Goal: Check status: Check status

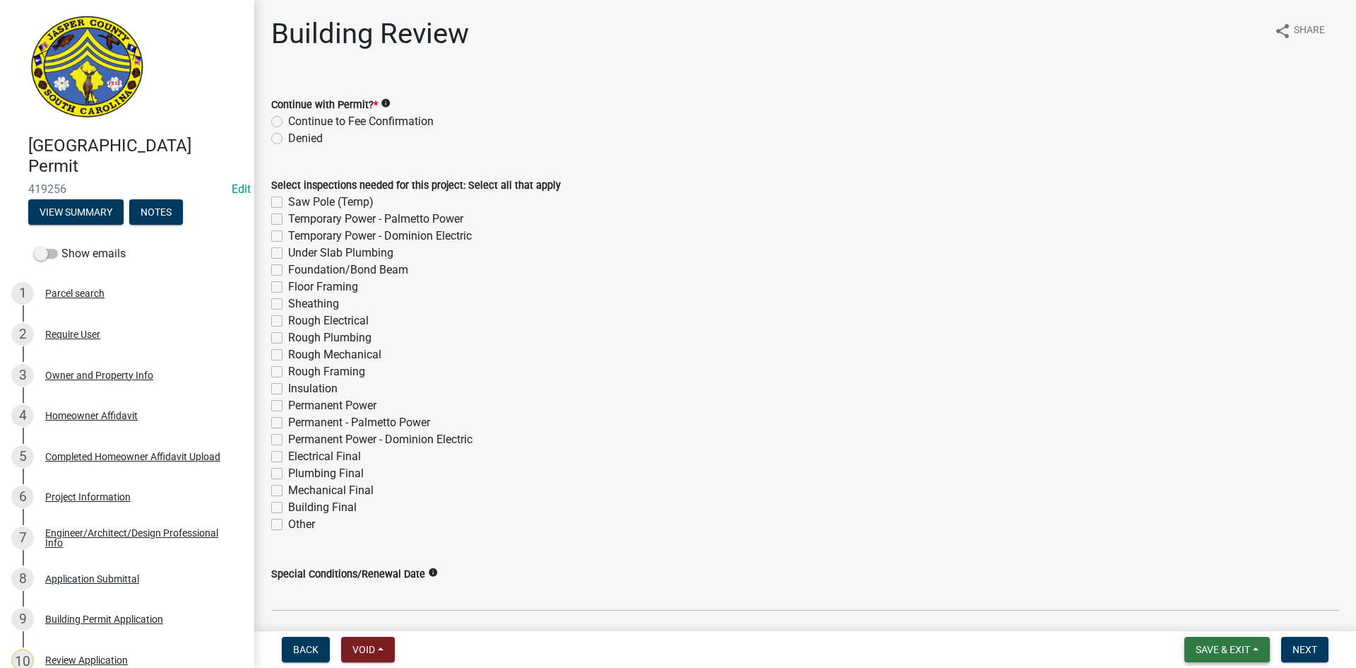
click at [1234, 646] on span "Save & Exit" at bounding box center [1223, 649] width 54 height 11
click at [1221, 617] on button "Save & Exit" at bounding box center [1213, 613] width 113 height 34
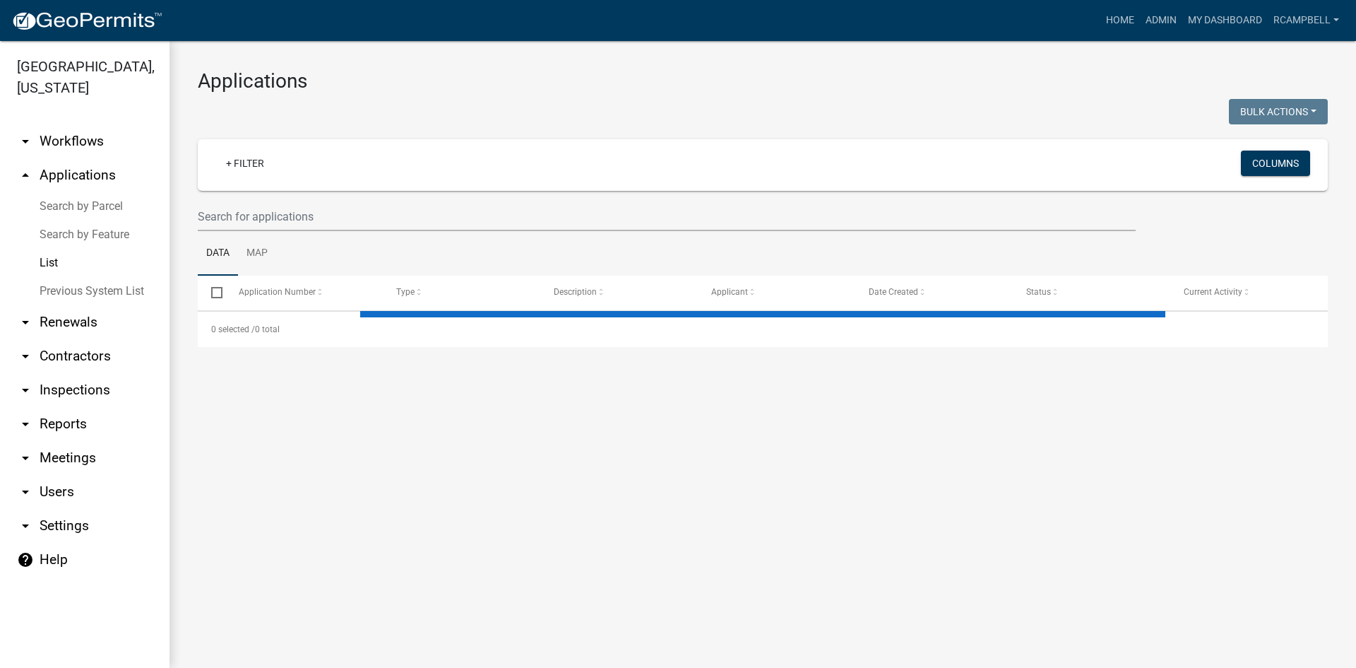
select select "3: 100"
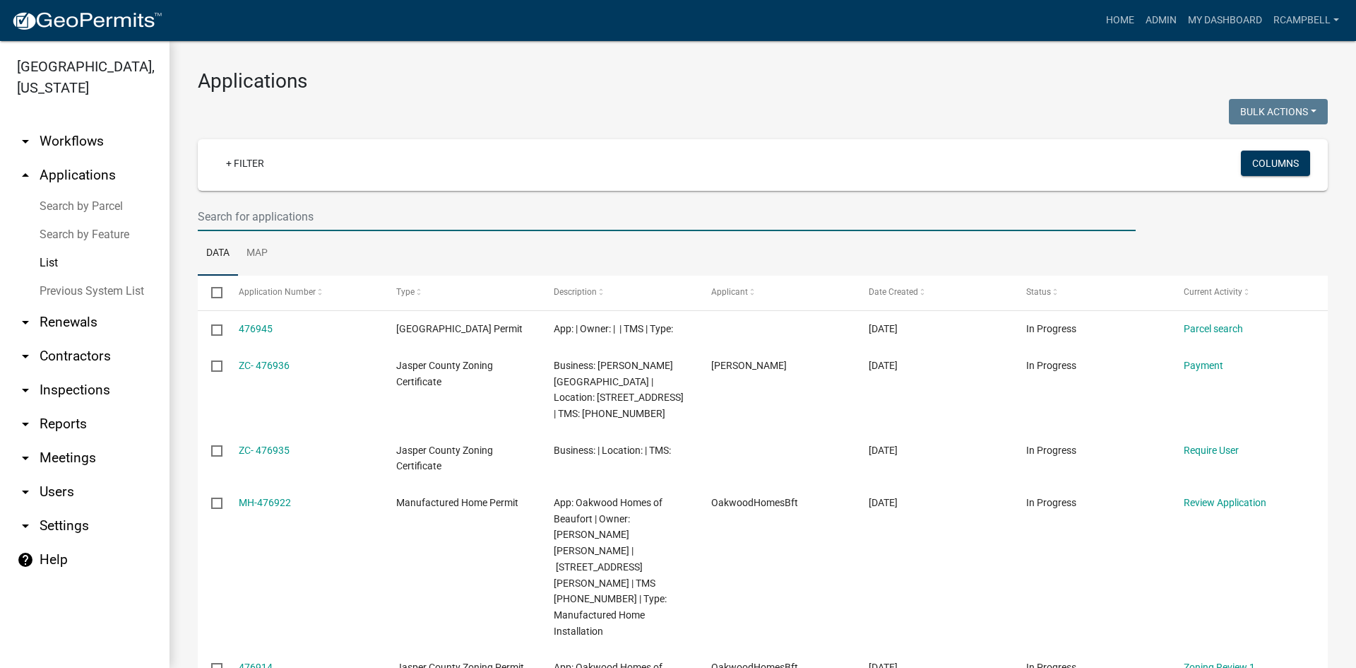
click at [244, 209] on input "text" at bounding box center [667, 216] width 938 height 29
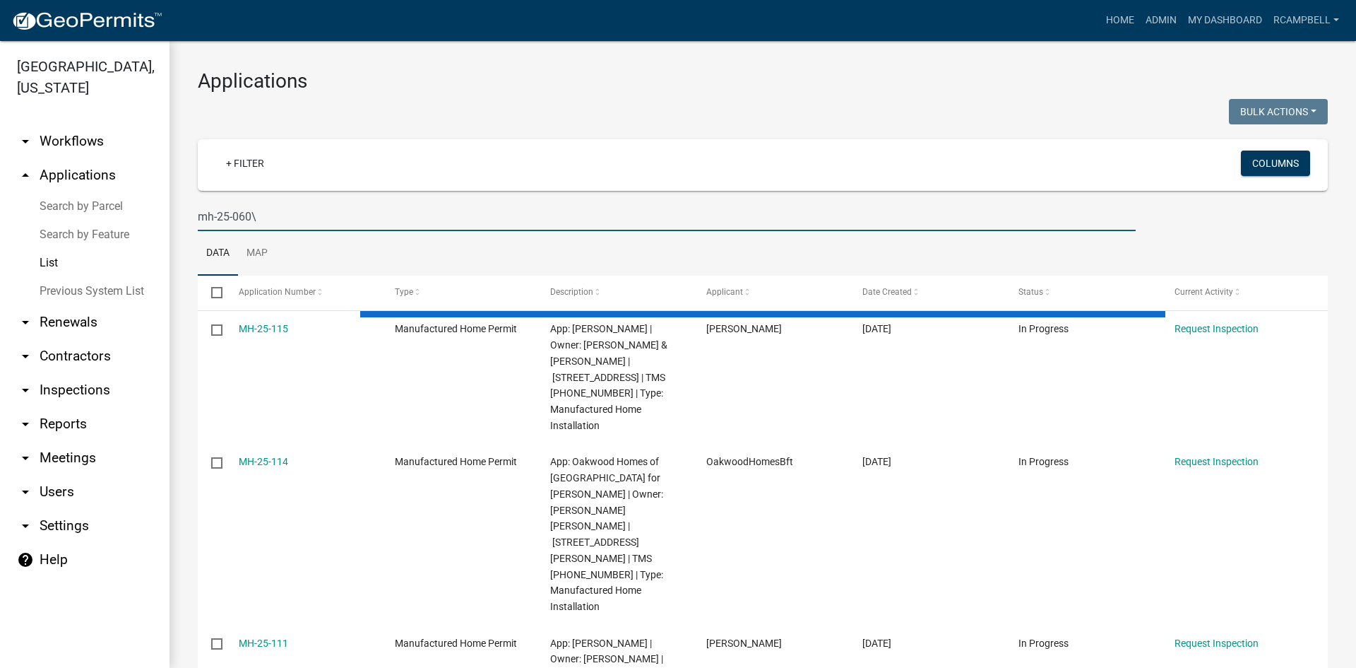
type input "mh-25-060"
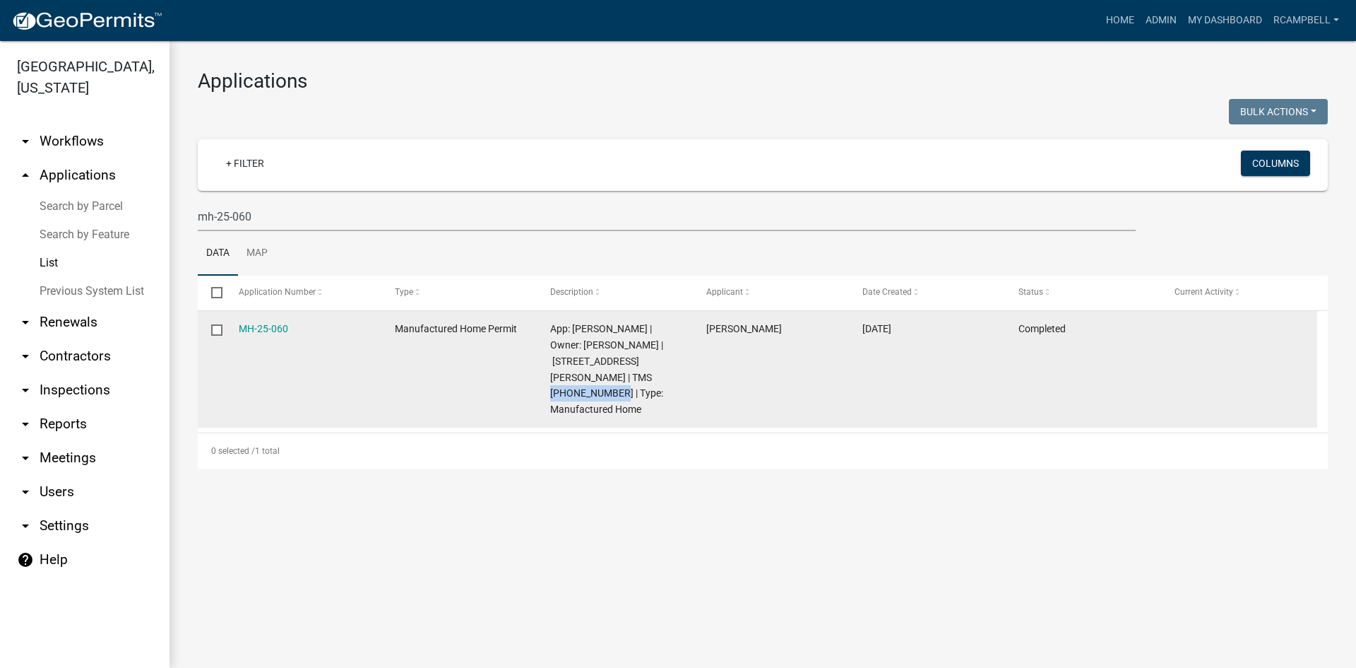
drag, startPoint x: 573, startPoint y: 374, endPoint x: 638, endPoint y: 374, distance: 65.0
click at [638, 374] on span "App: Stephanie Allen | Owner: SMITH ROBERT C | 306 MOULTRIE PLANTATION RD | TMS…" at bounding box center [606, 369] width 113 height 92
copy span "086-00-02-070"
click at [261, 329] on link "MH-25-060" at bounding box center [263, 328] width 49 height 11
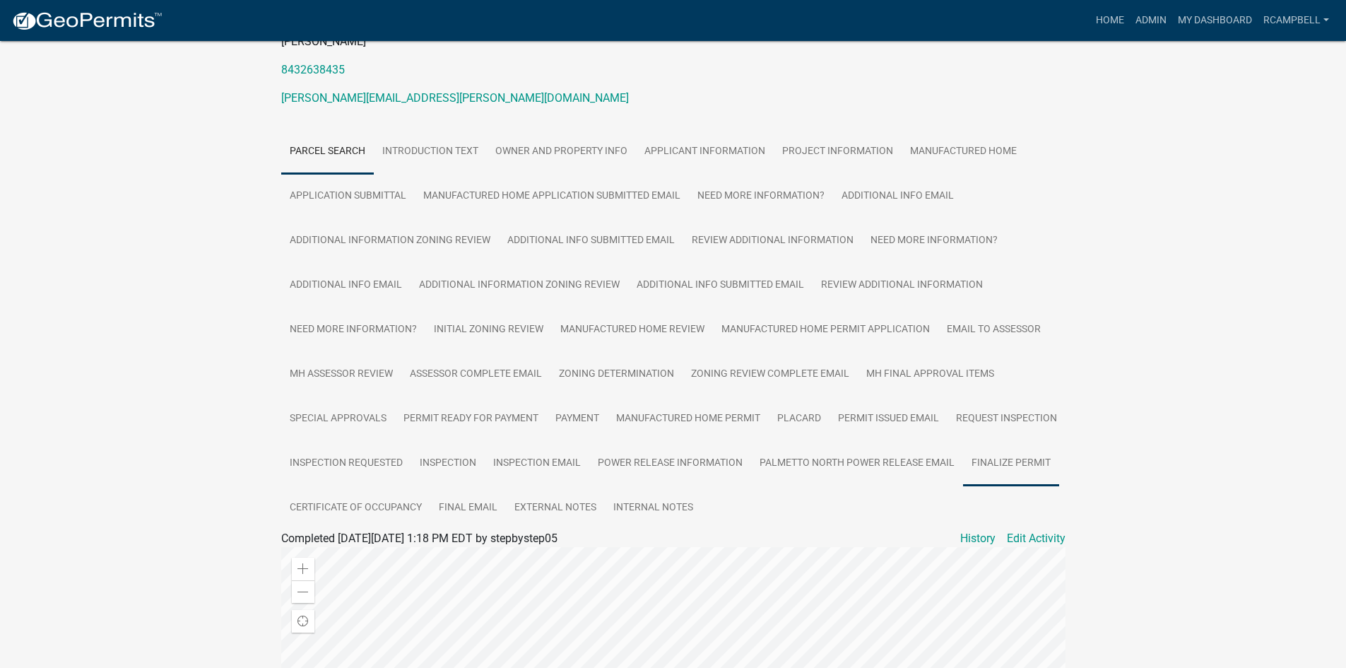
scroll to position [212, 0]
click at [678, 401] on link "Manufactured Home Permit" at bounding box center [688, 418] width 161 height 45
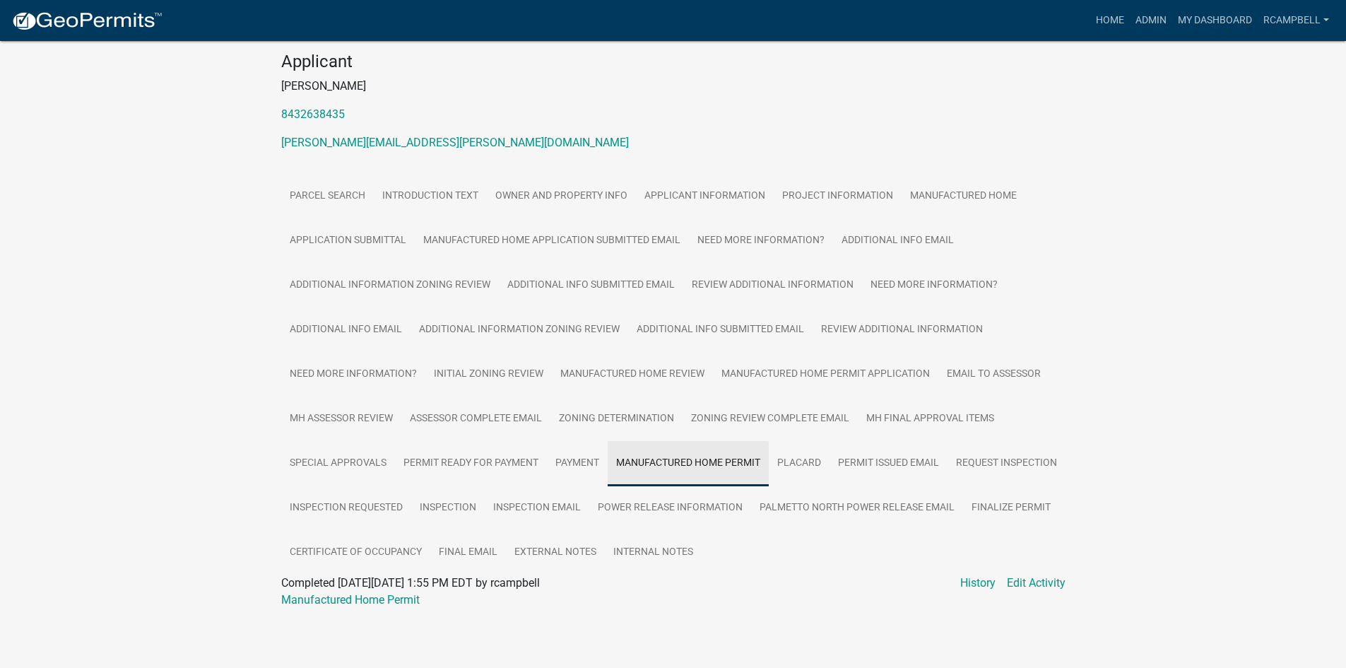
scroll to position [152, 0]
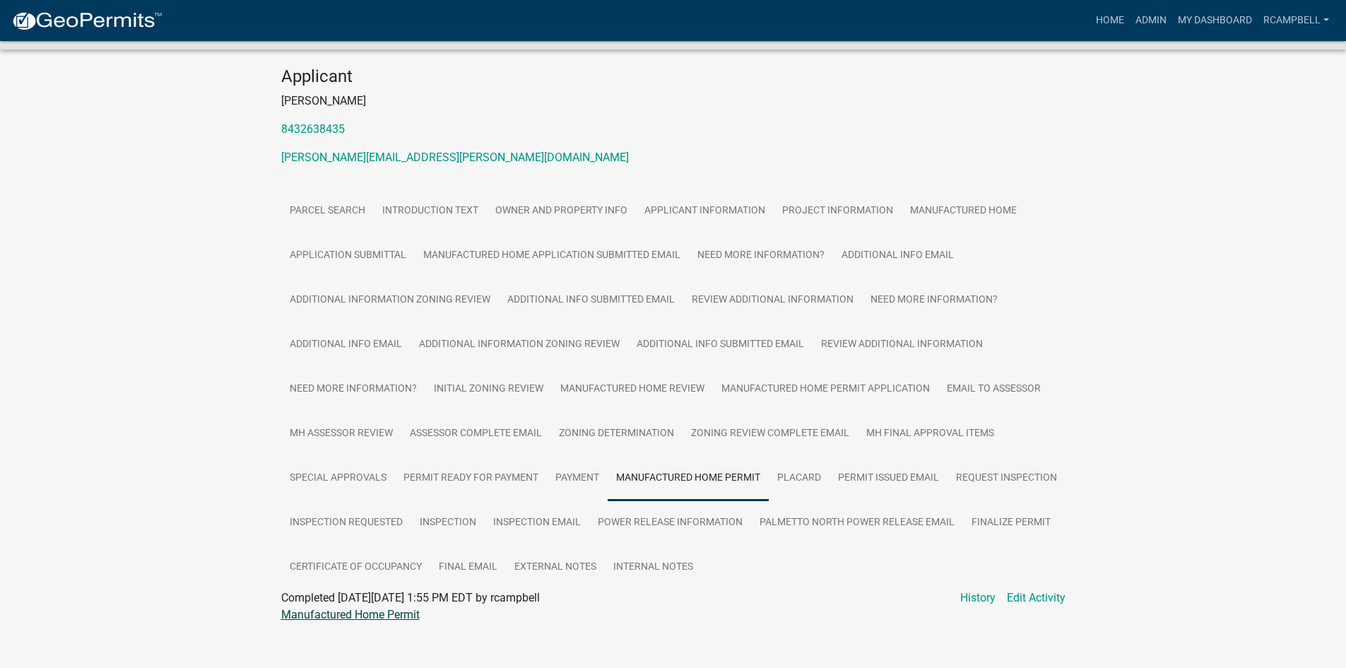
click at [325, 608] on link "Manufactured Home Permit" at bounding box center [350, 614] width 138 height 13
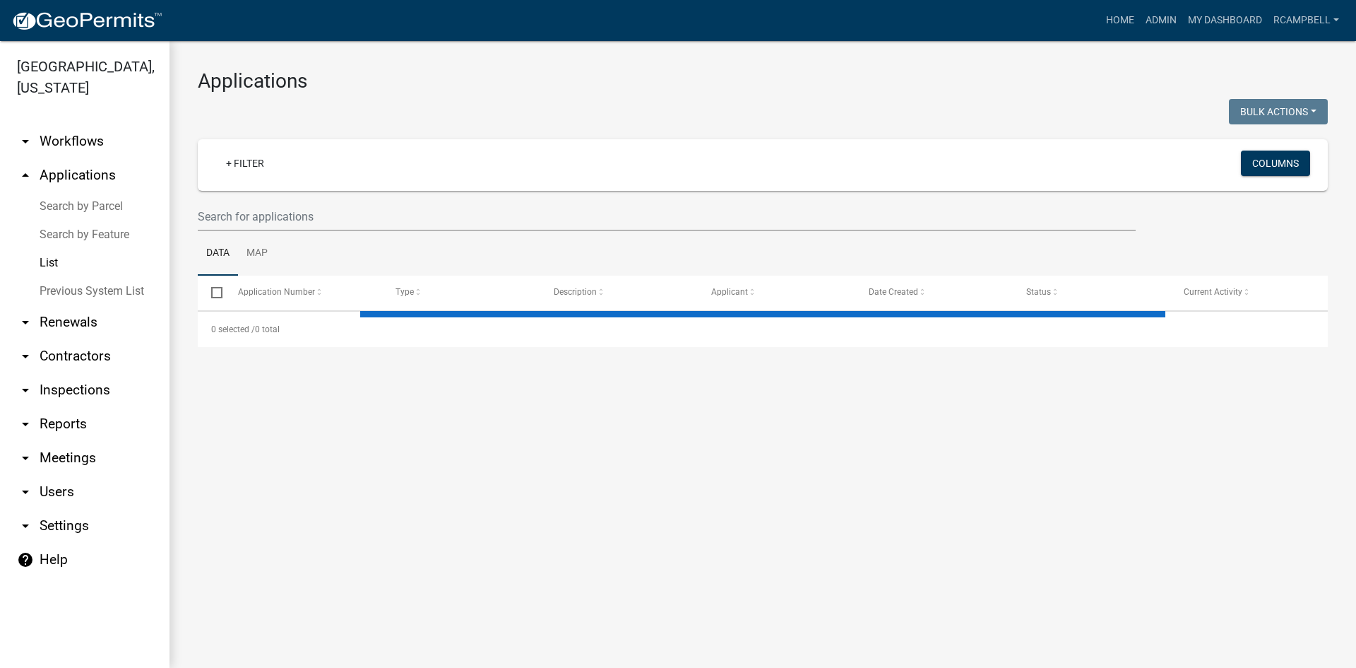
select select "3: 100"
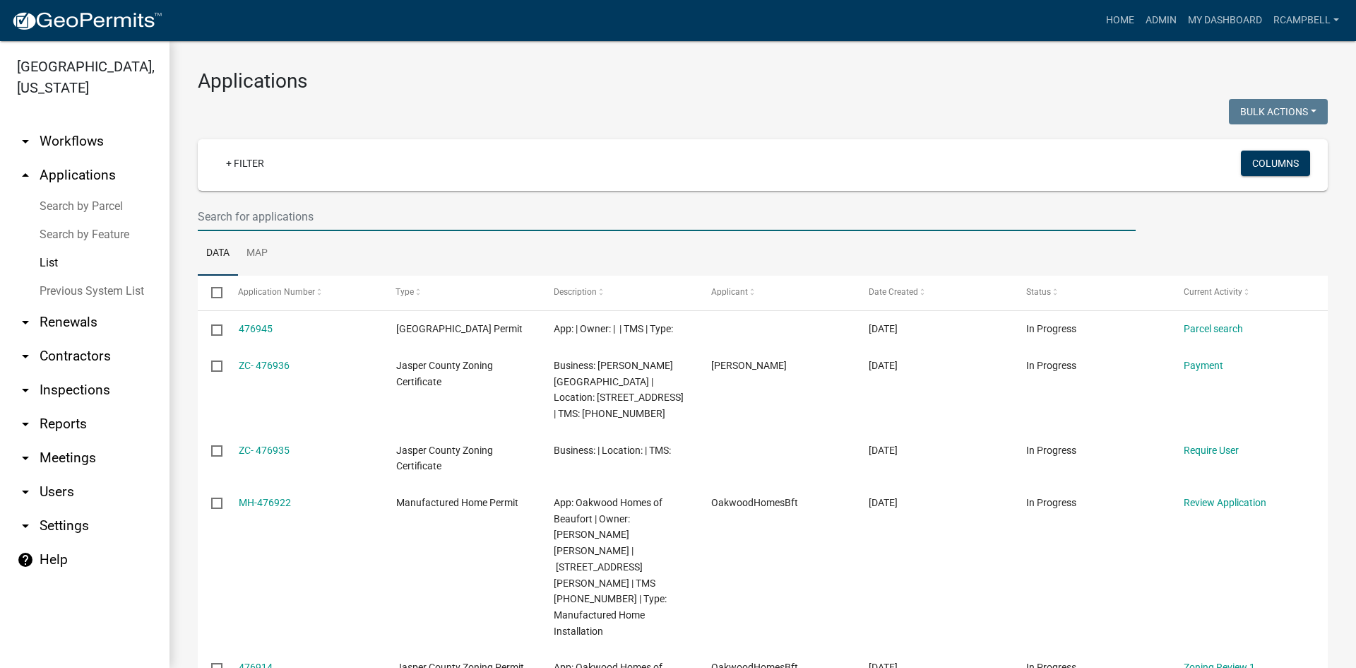
drag, startPoint x: 228, startPoint y: 215, endPoint x: 229, endPoint y: 203, distance: 11.3
click at [228, 214] on input "text" at bounding box center [667, 216] width 938 height 29
paste input "[PHONE_NUMBER]"
click at [224, 215] on input "[PHONE_NUMBER]" at bounding box center [667, 216] width 938 height 29
click at [221, 215] on input "[PHONE_NUMBER]" at bounding box center [667, 216] width 938 height 29
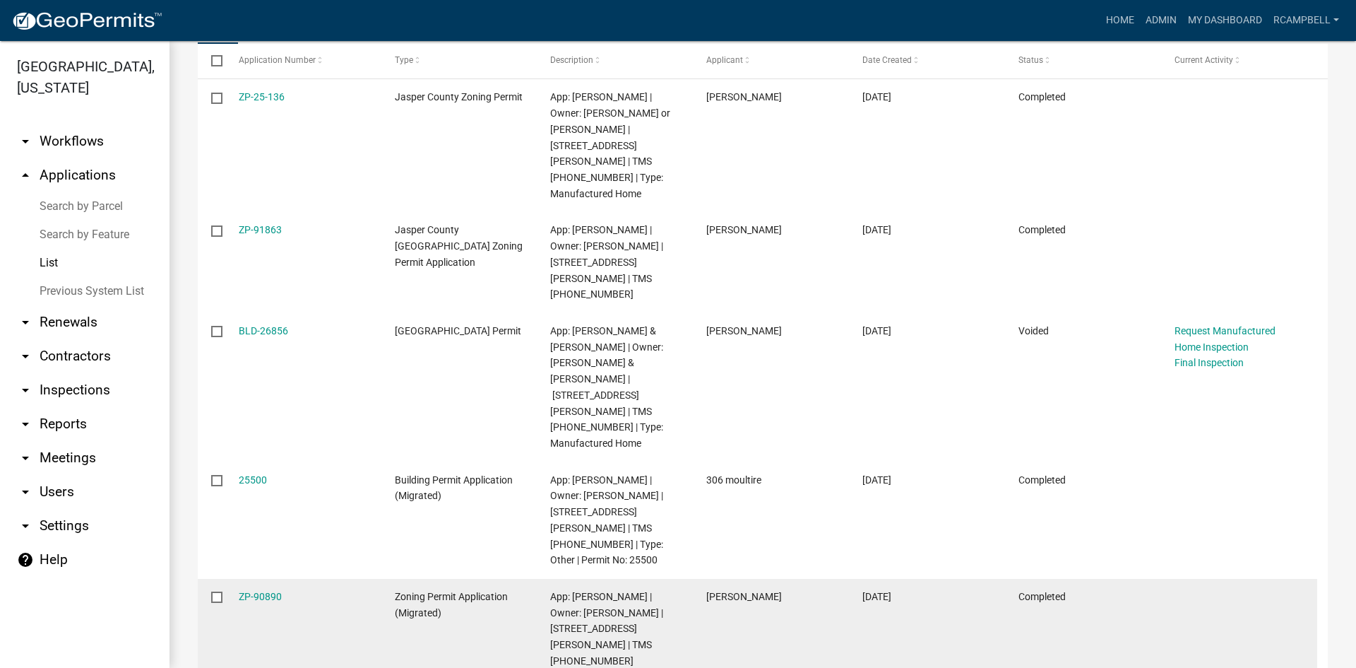
scroll to position [161, 0]
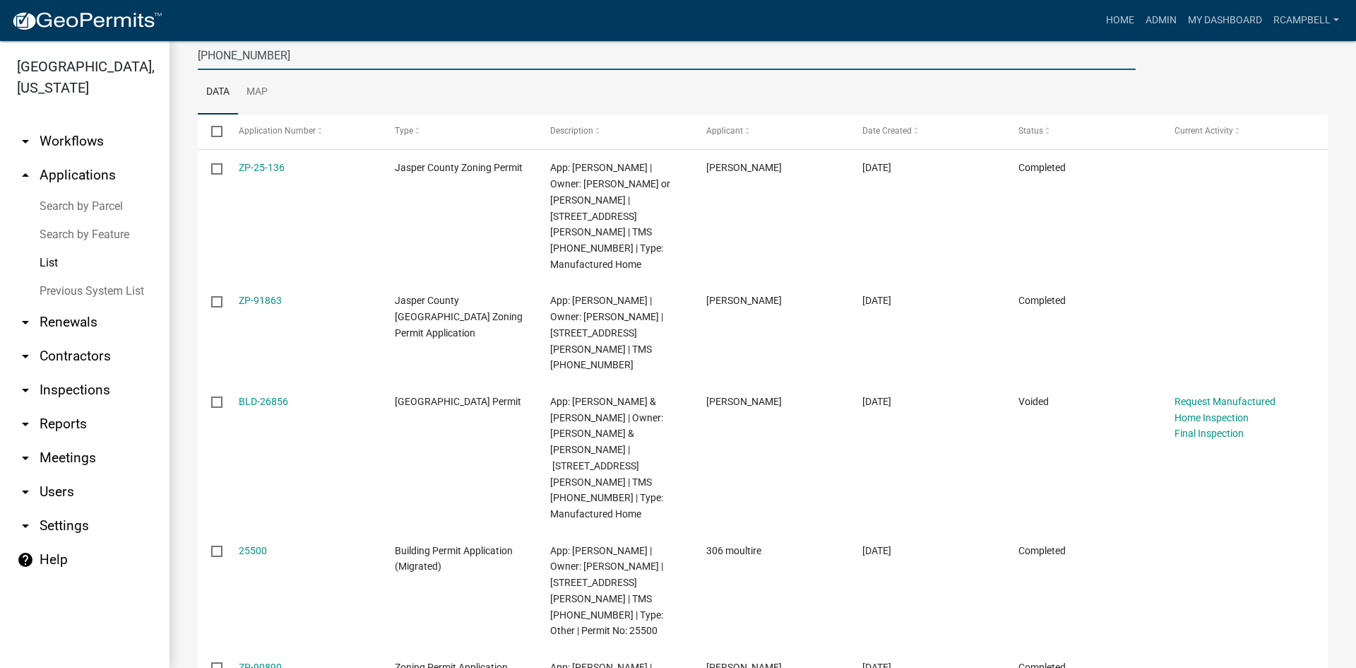
type input "[PHONE_NUMBER]"
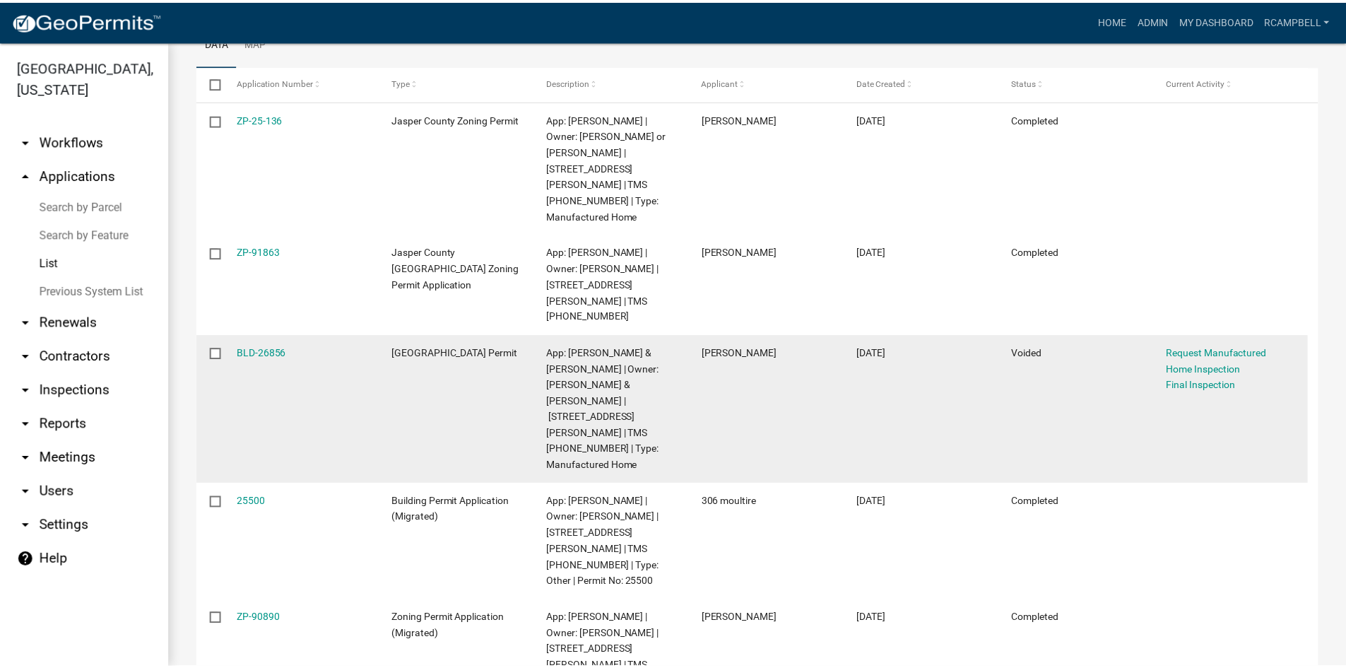
scroll to position [232, 0]
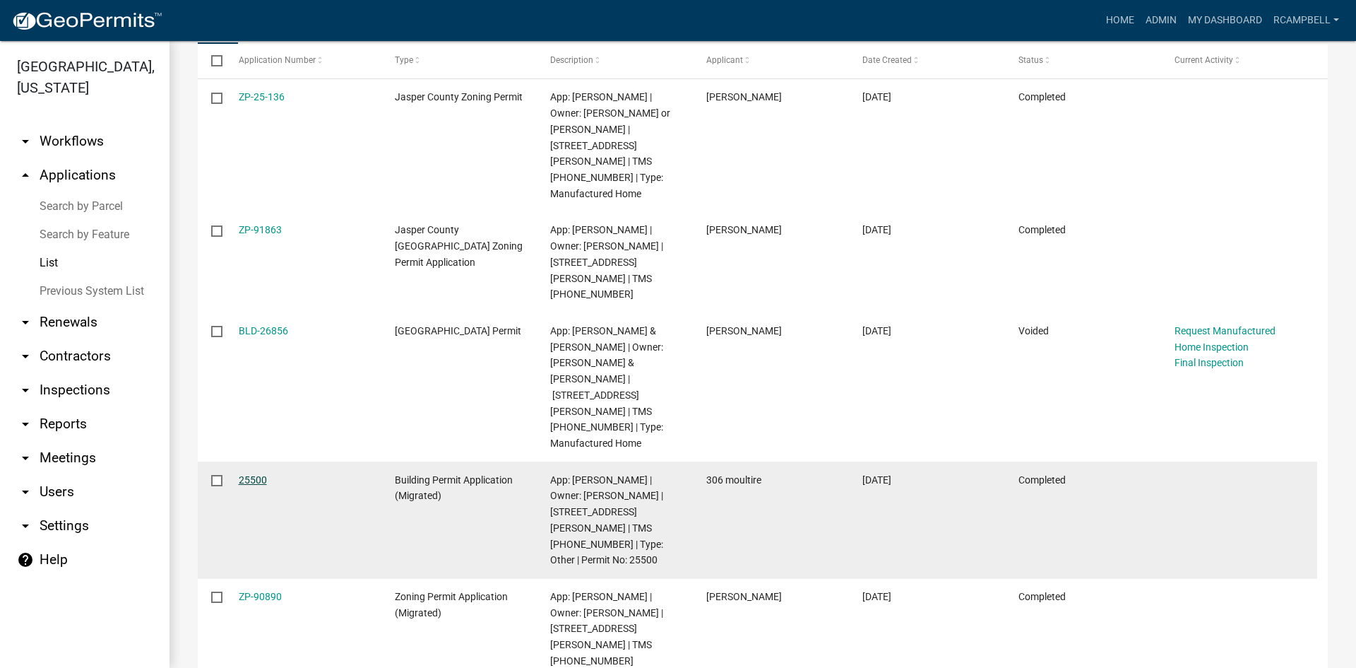
click at [246, 474] on link "25500" at bounding box center [253, 479] width 28 height 11
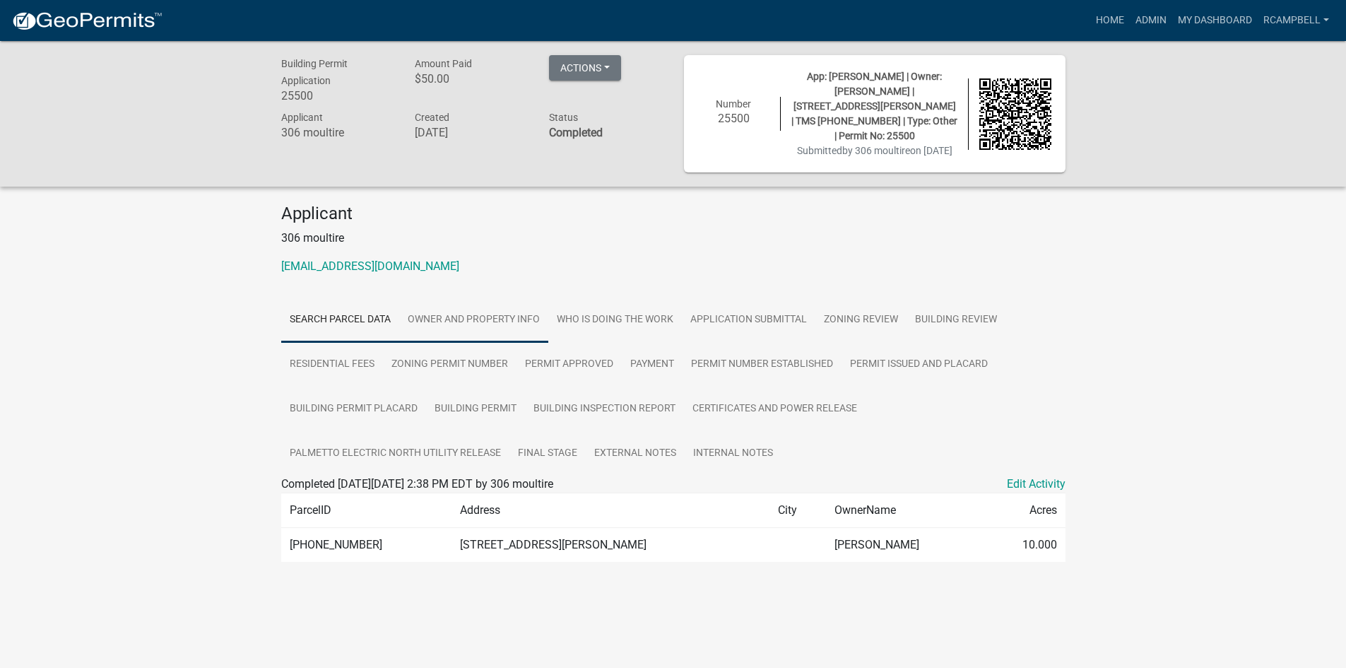
click at [490, 317] on link "Owner and Property Info" at bounding box center [473, 319] width 149 height 45
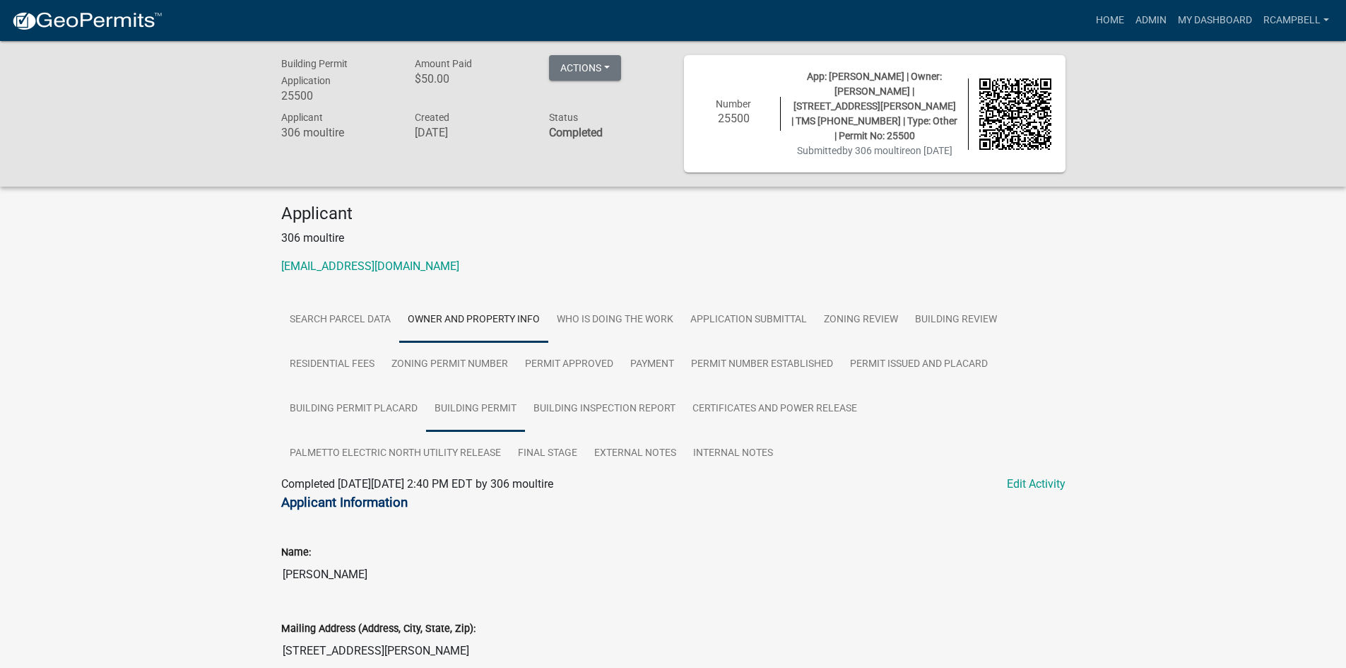
click at [478, 408] on link "Building Permit" at bounding box center [475, 408] width 99 height 45
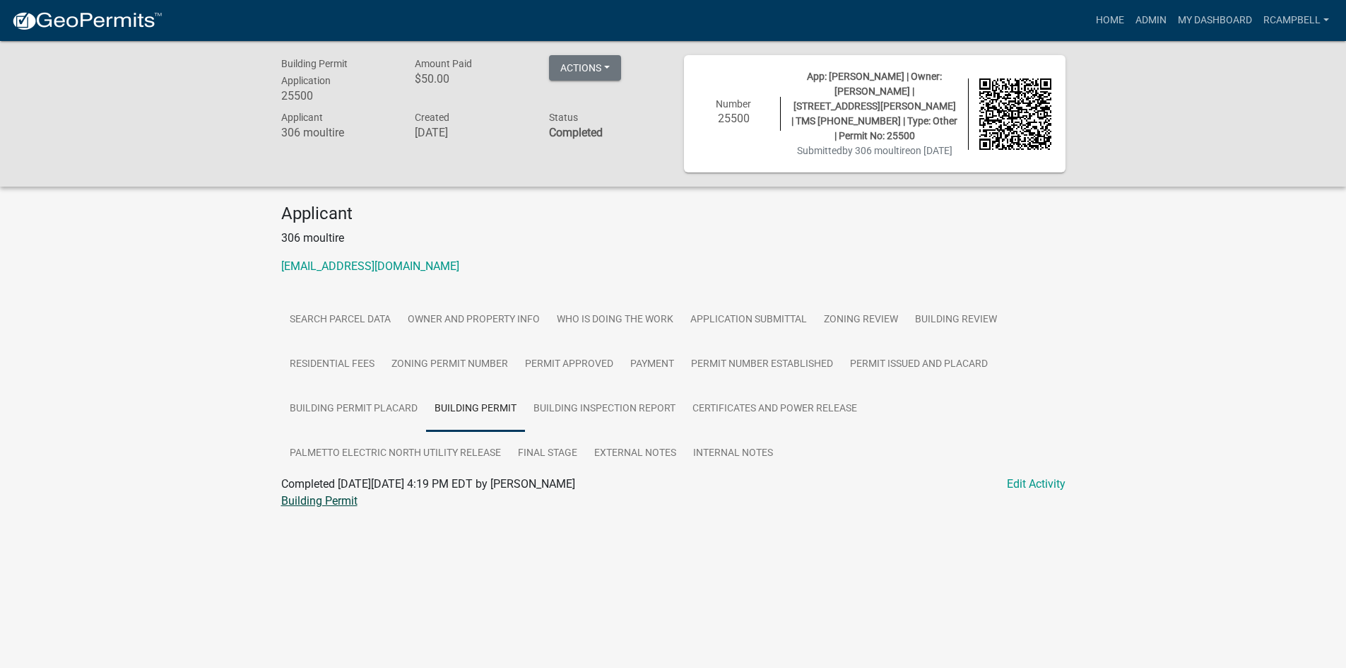
click at [330, 497] on link "Building Permit" at bounding box center [319, 500] width 76 height 13
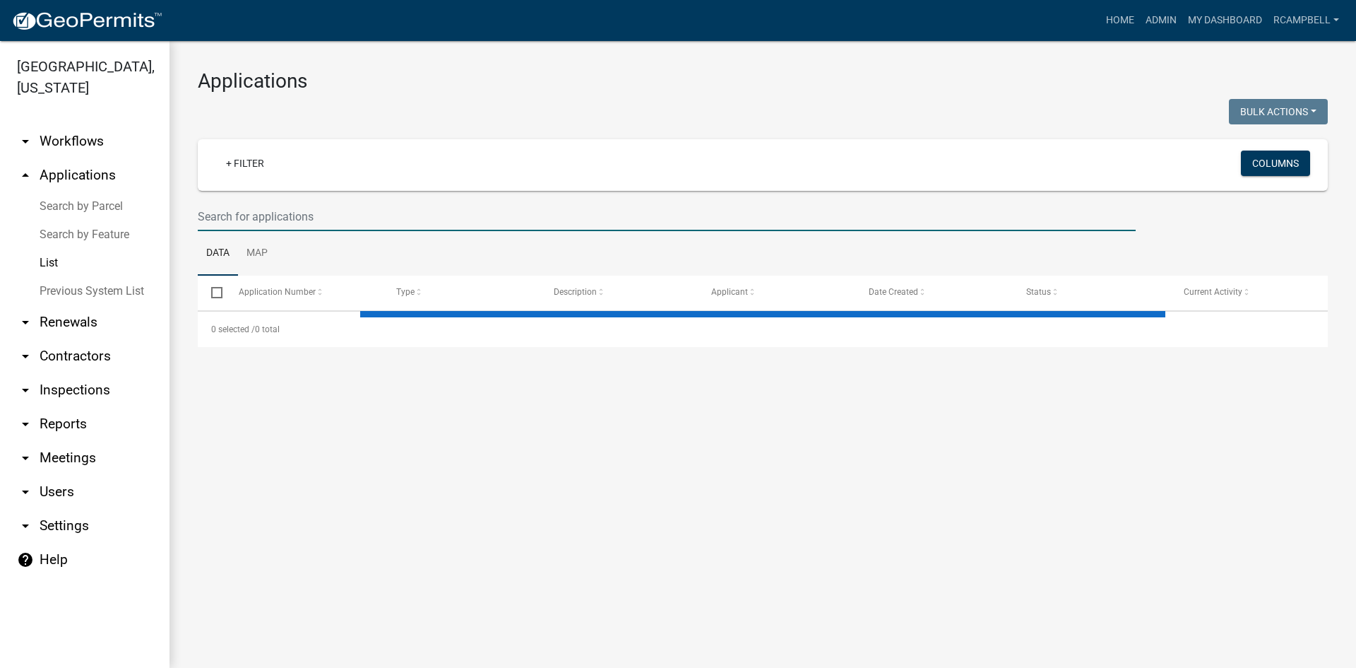
select select "3: 100"
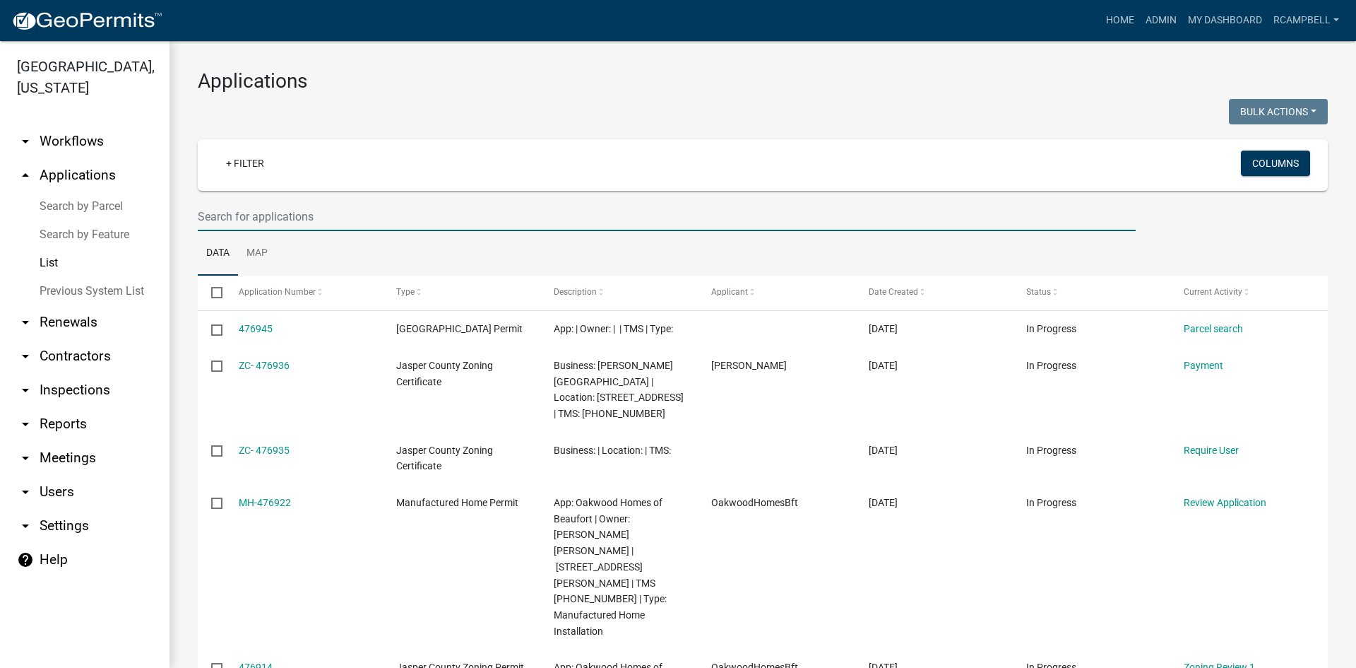
click at [233, 217] on input "text" at bounding box center [667, 216] width 938 height 29
paste input "[PHONE_NUMBER]"
click at [222, 211] on input "[PHONE_NUMBER]" at bounding box center [667, 216] width 938 height 29
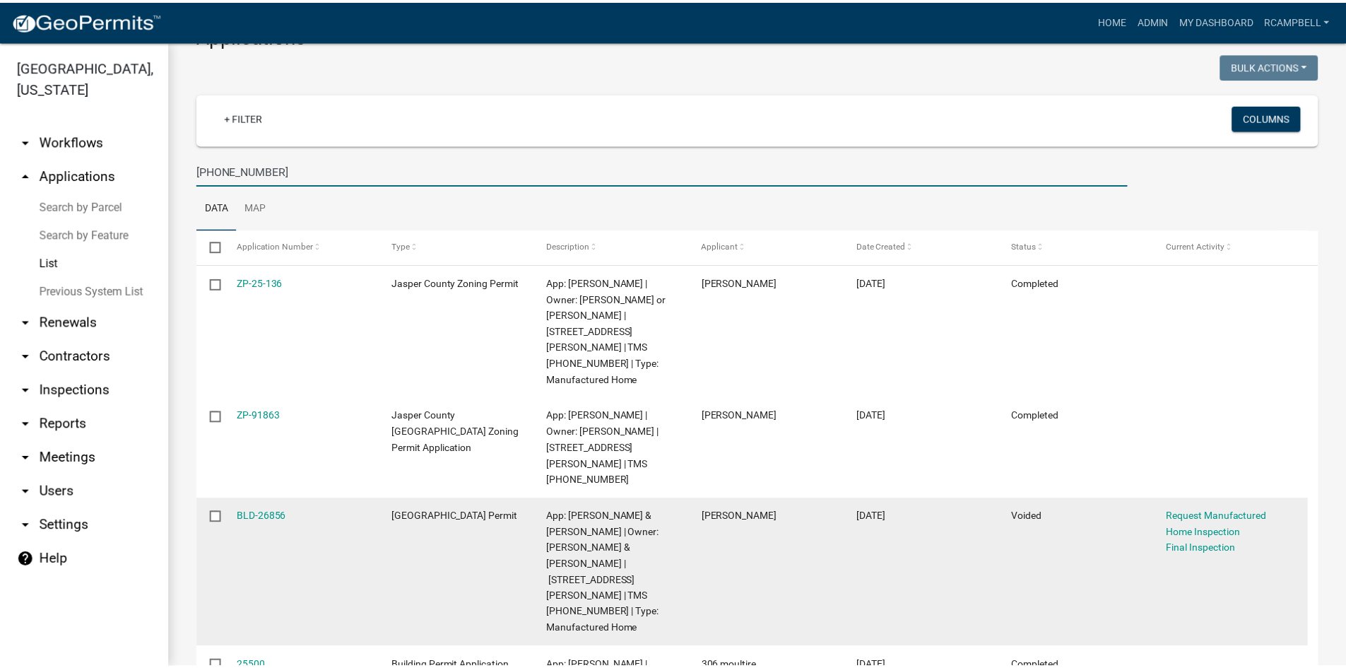
scroll to position [71, 0]
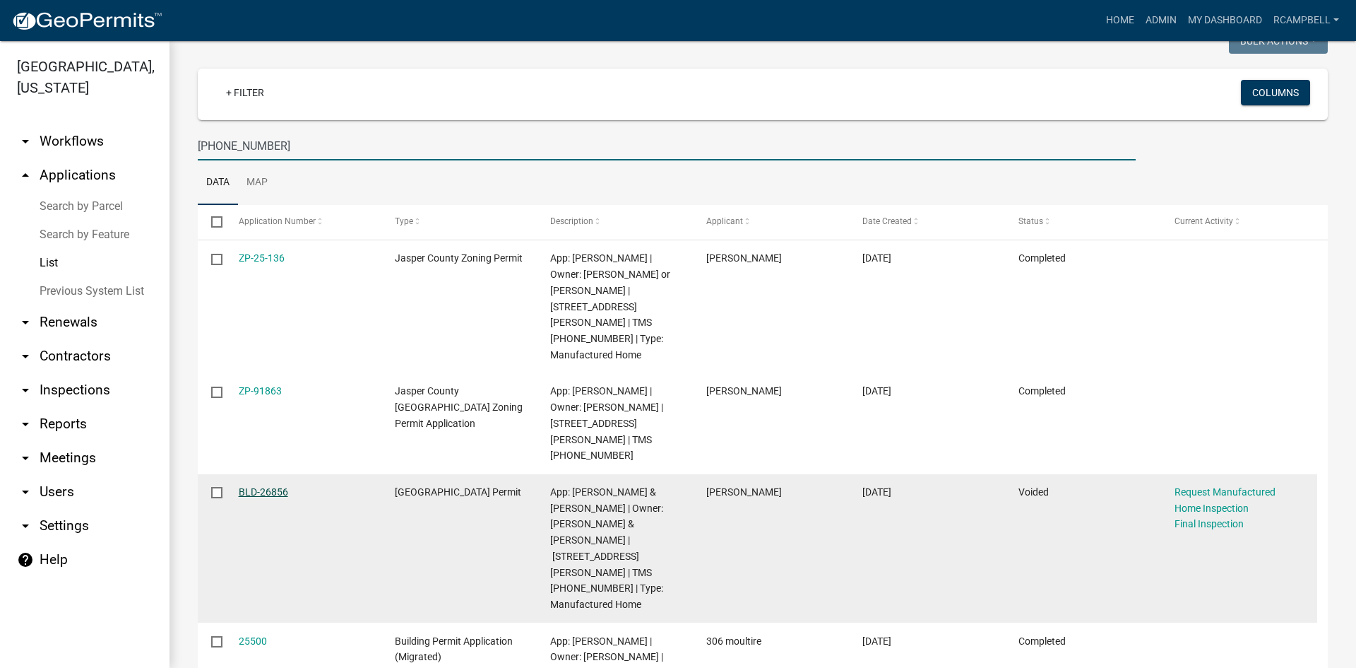
type input "[PHONE_NUMBER]"
click at [276, 486] on link "BLD-26856" at bounding box center [263, 491] width 49 height 11
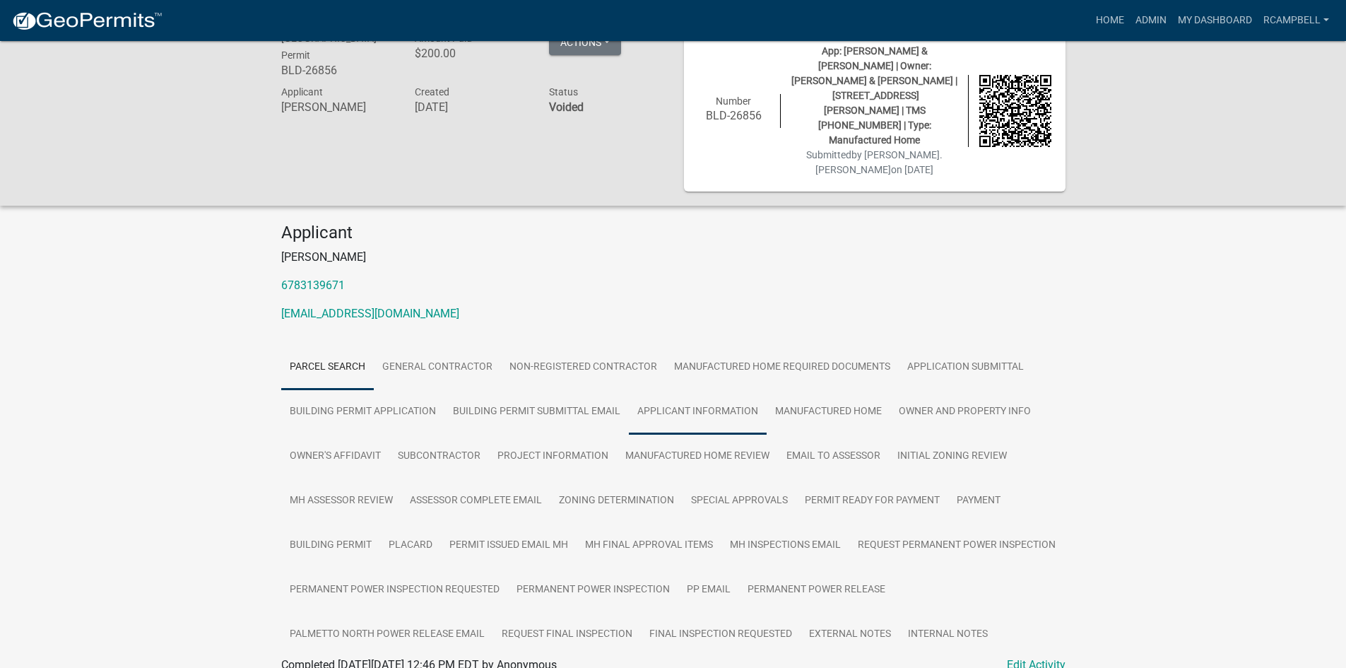
scroll to position [71, 0]
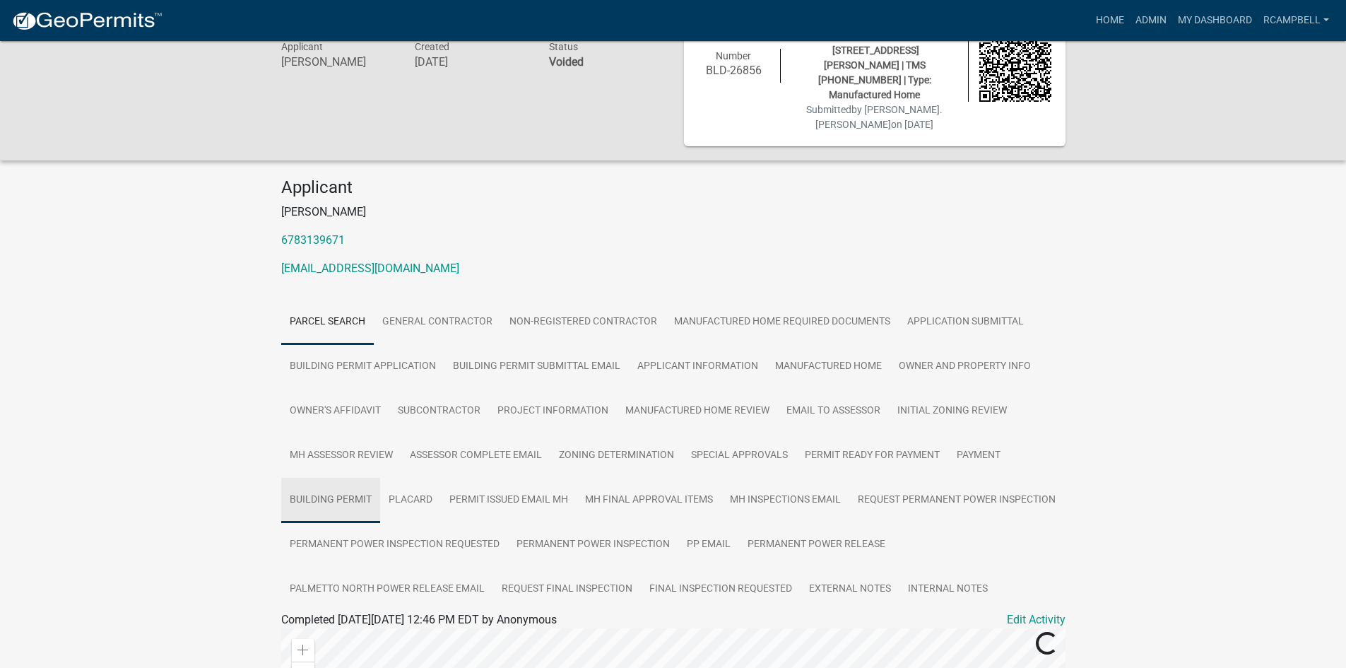
click at [320, 478] on link "Building Permit" at bounding box center [330, 500] width 99 height 45
click at [314, 629] on link "Building Permit" at bounding box center [319, 635] width 76 height 13
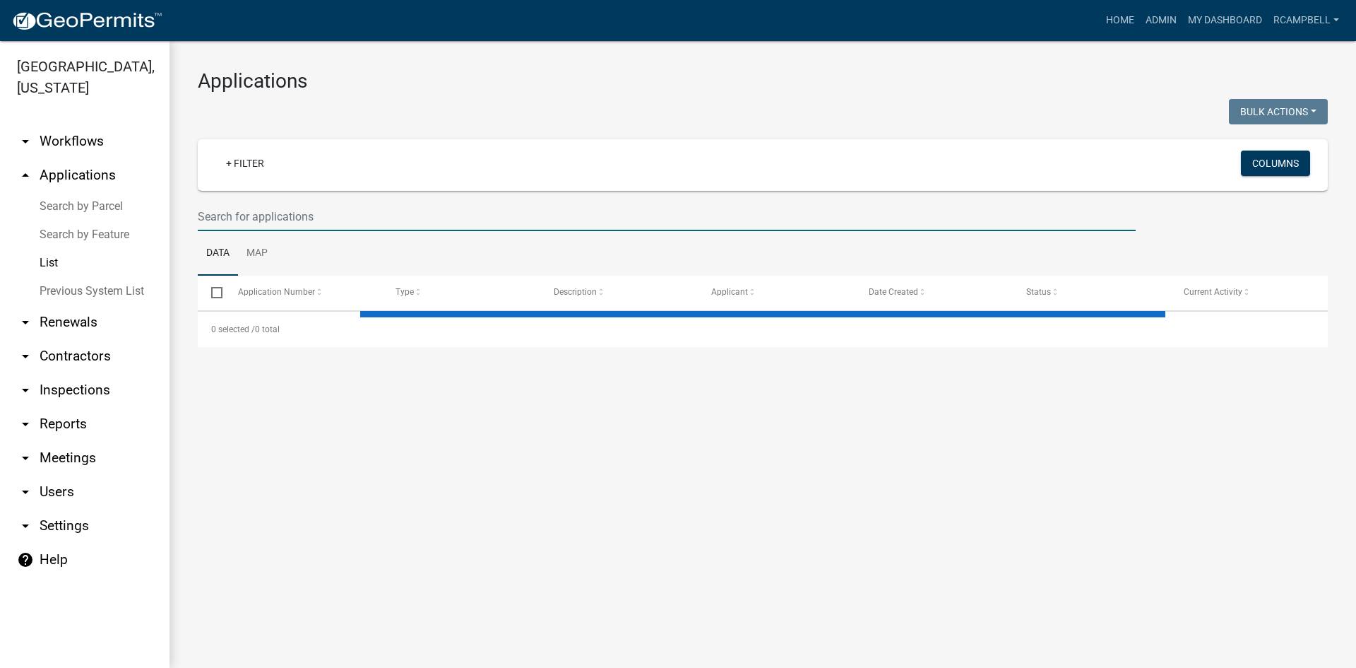
click at [328, 209] on input "text" at bounding box center [667, 216] width 938 height 29
select select "3: 100"
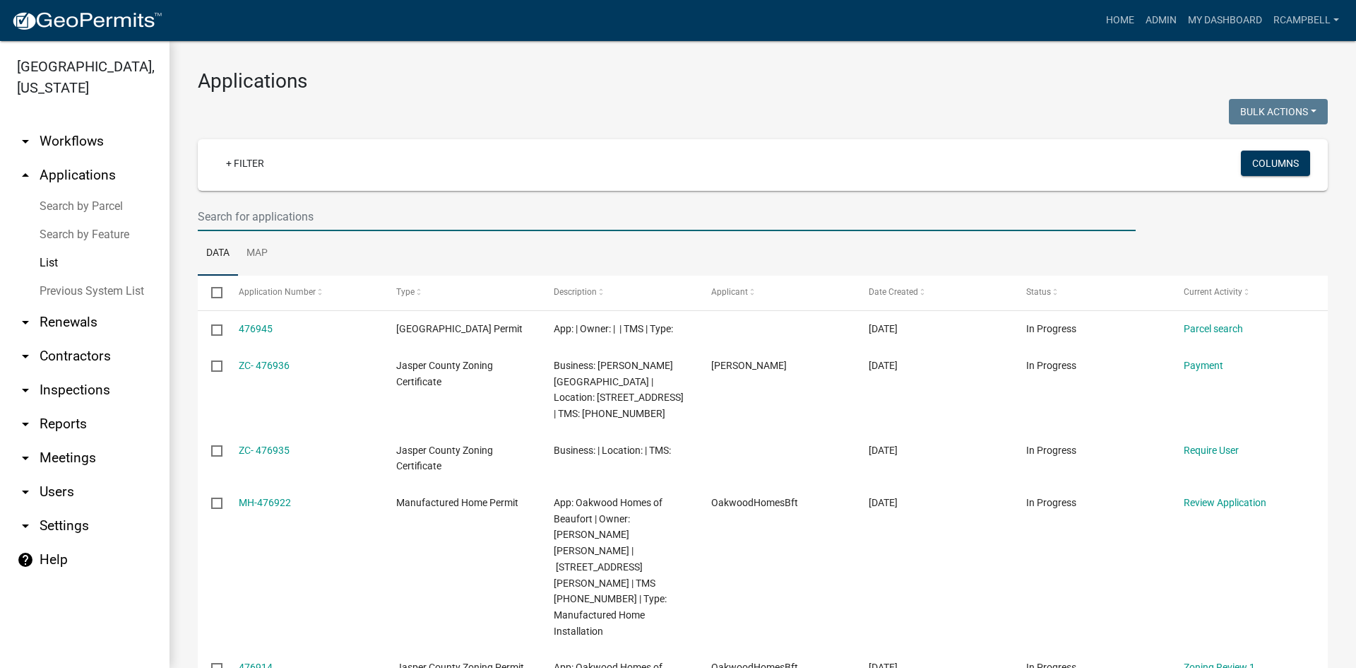
paste input "[PHONE_NUMBER]"
click at [221, 217] on input "[PHONE_NUMBER]" at bounding box center [667, 216] width 938 height 29
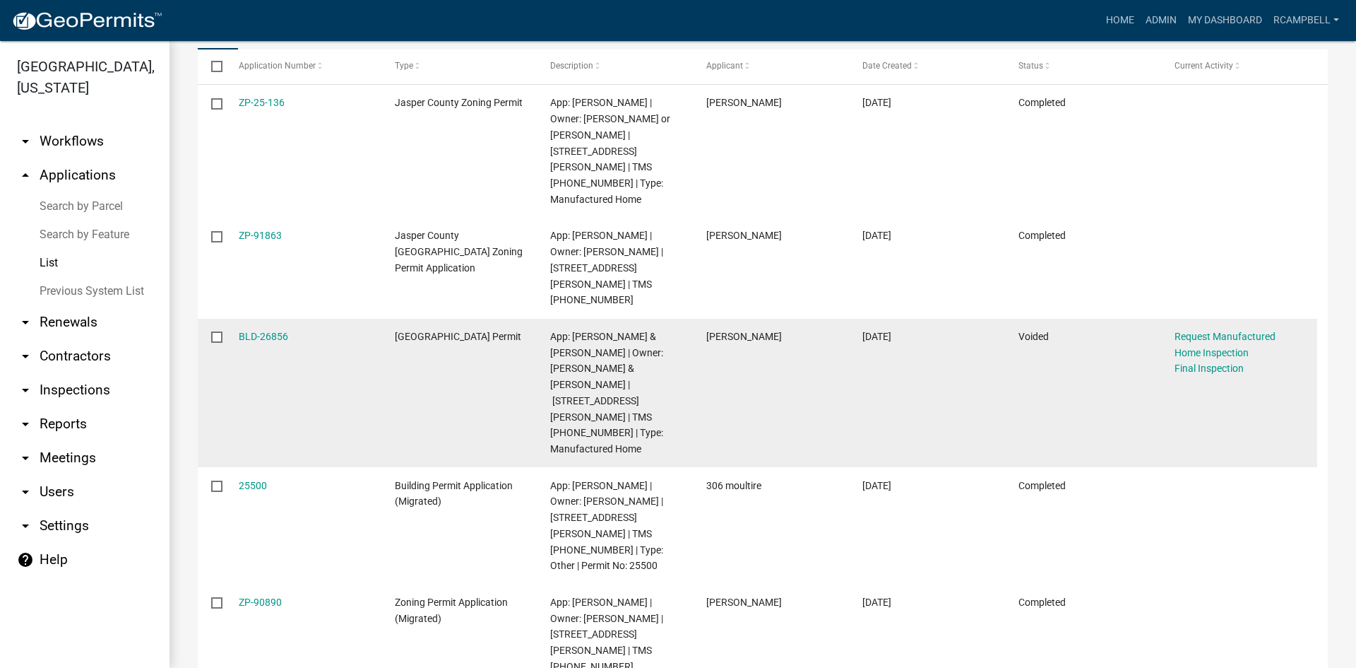
scroll to position [232, 0]
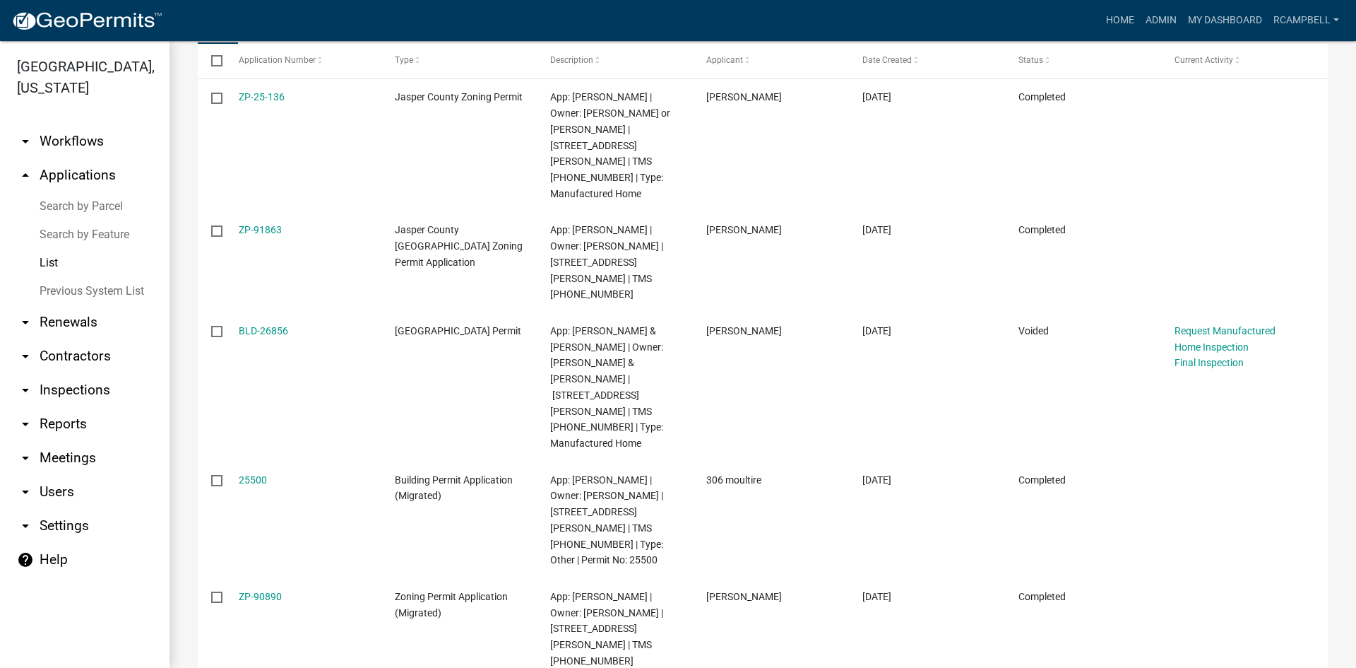
type input "[PHONE_NUMBER]"
